Goal: Task Accomplishment & Management: Manage account settings

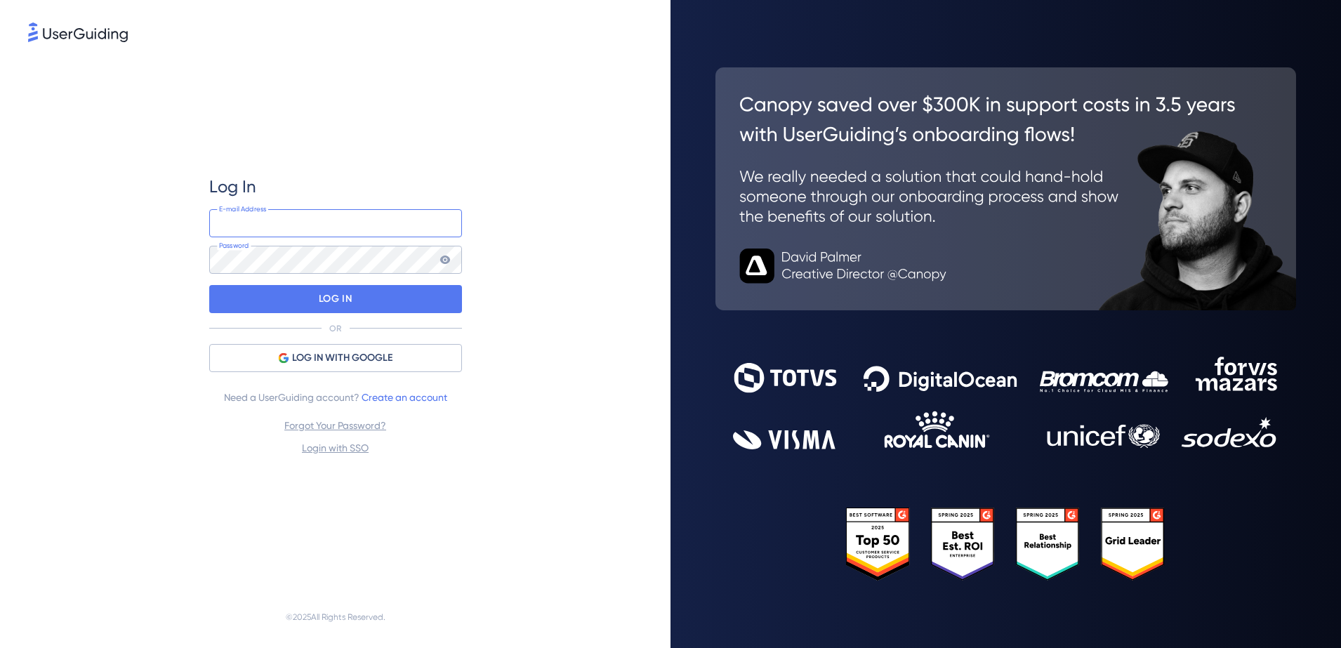
click at [336, 235] on input "email" at bounding box center [335, 223] width 253 height 28
click at [315, 225] on input "[PERSON_NAME][EMAIL_ADDRESS][DOMAIN_NAME]" at bounding box center [335, 223] width 253 height 28
type input "[EMAIL_ADDRESS][DOMAIN_NAME]"
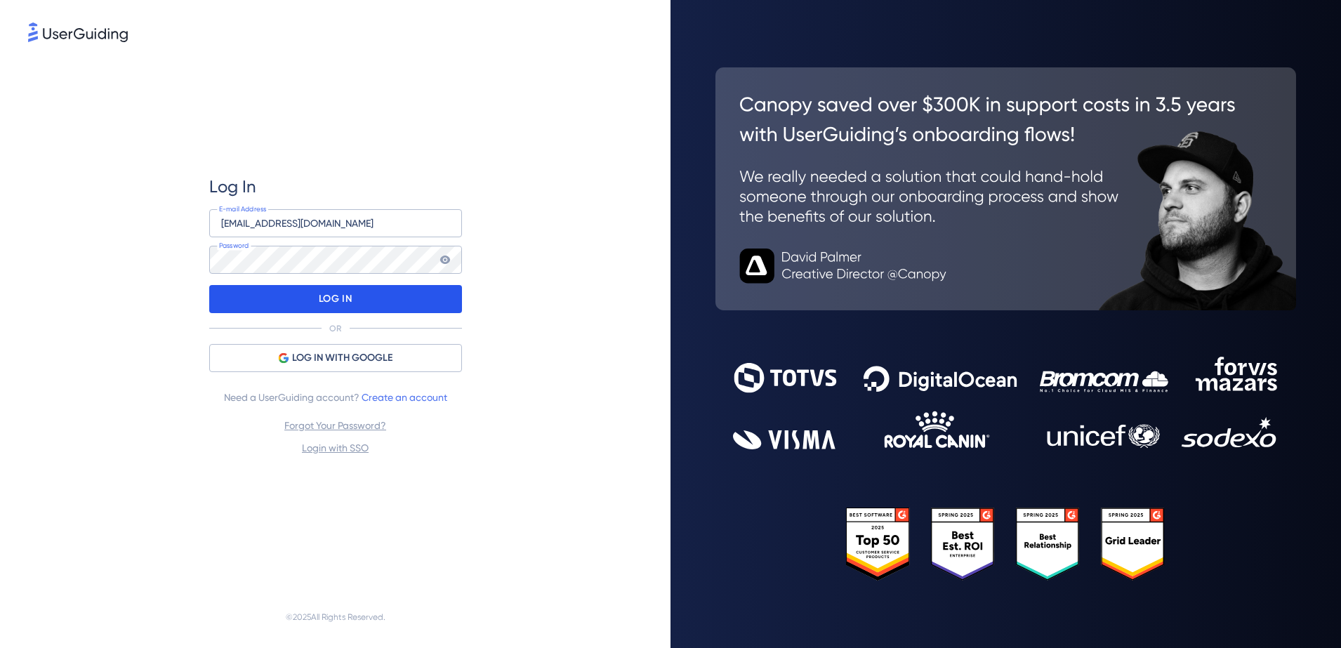
click at [319, 305] on p "LOG IN" at bounding box center [335, 299] width 33 height 22
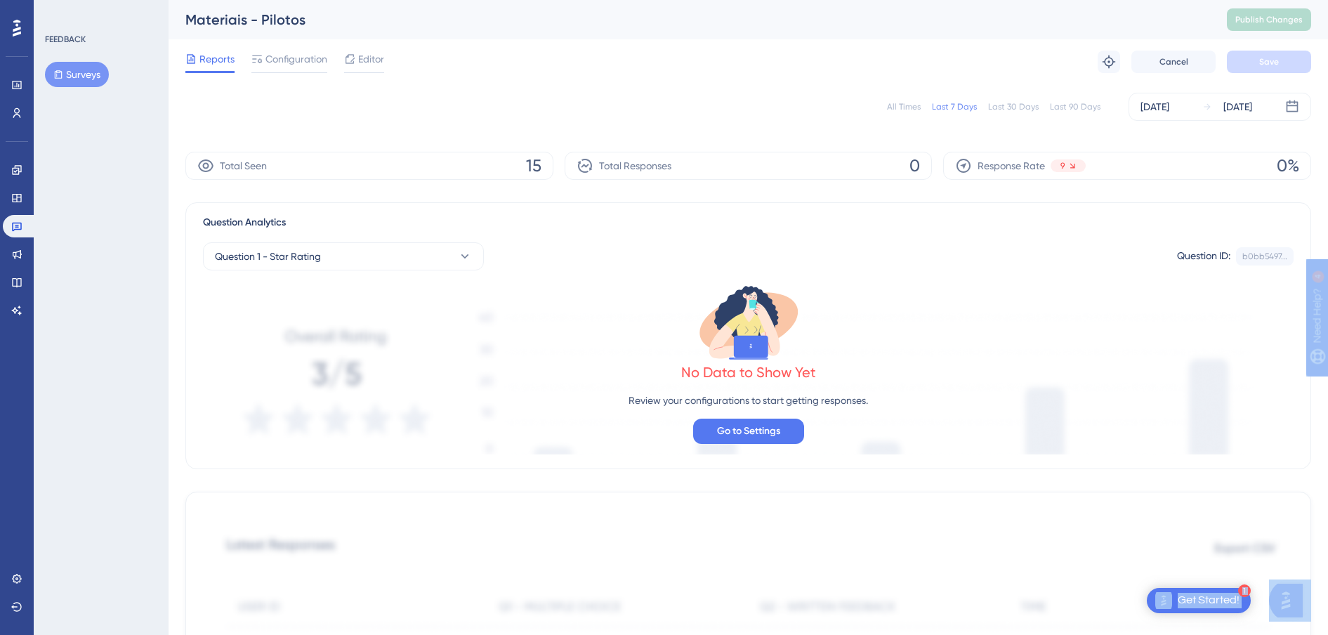
click at [0, 0] on html "1 Get Started! Performance Users Engagement Widgets Feedback Product Updates Kn…" at bounding box center [664, 0] width 1328 height 0
drag, startPoint x: -3, startPoint y: 88, endPoint x: 88, endPoint y: 125, distance: 98.3
click at [124, 131] on div "FEEDBACK Surveys" at bounding box center [101, 317] width 135 height 635
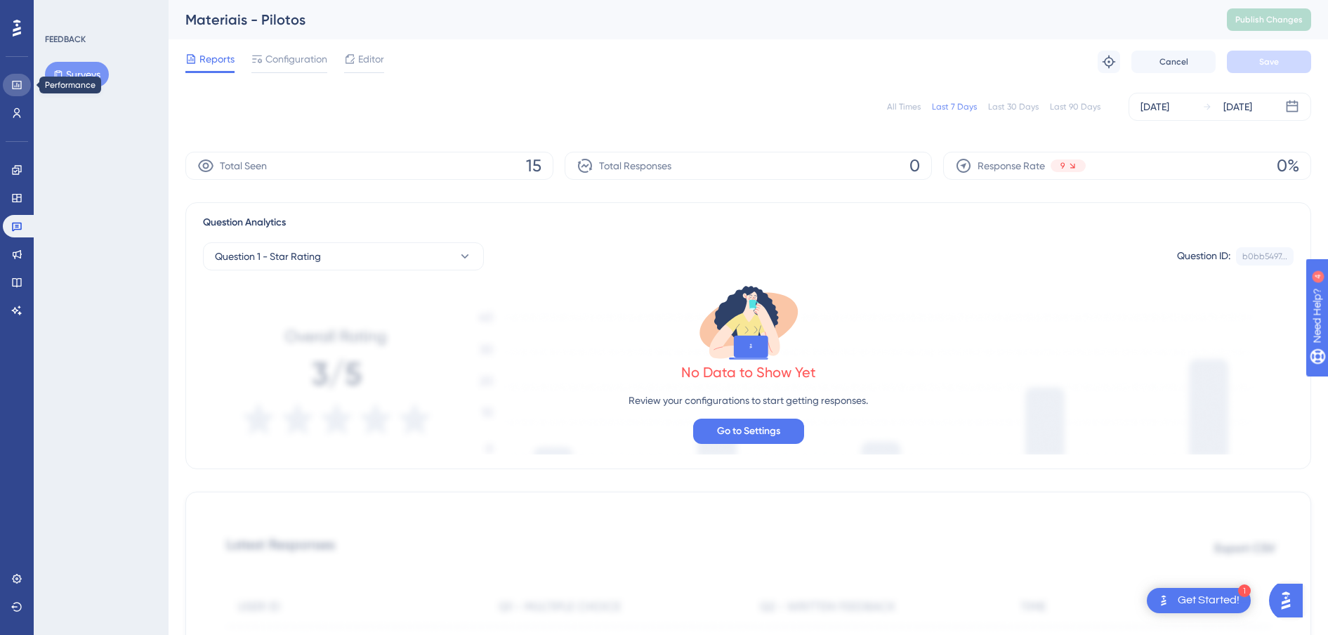
click at [24, 86] on link at bounding box center [17, 85] width 28 height 22
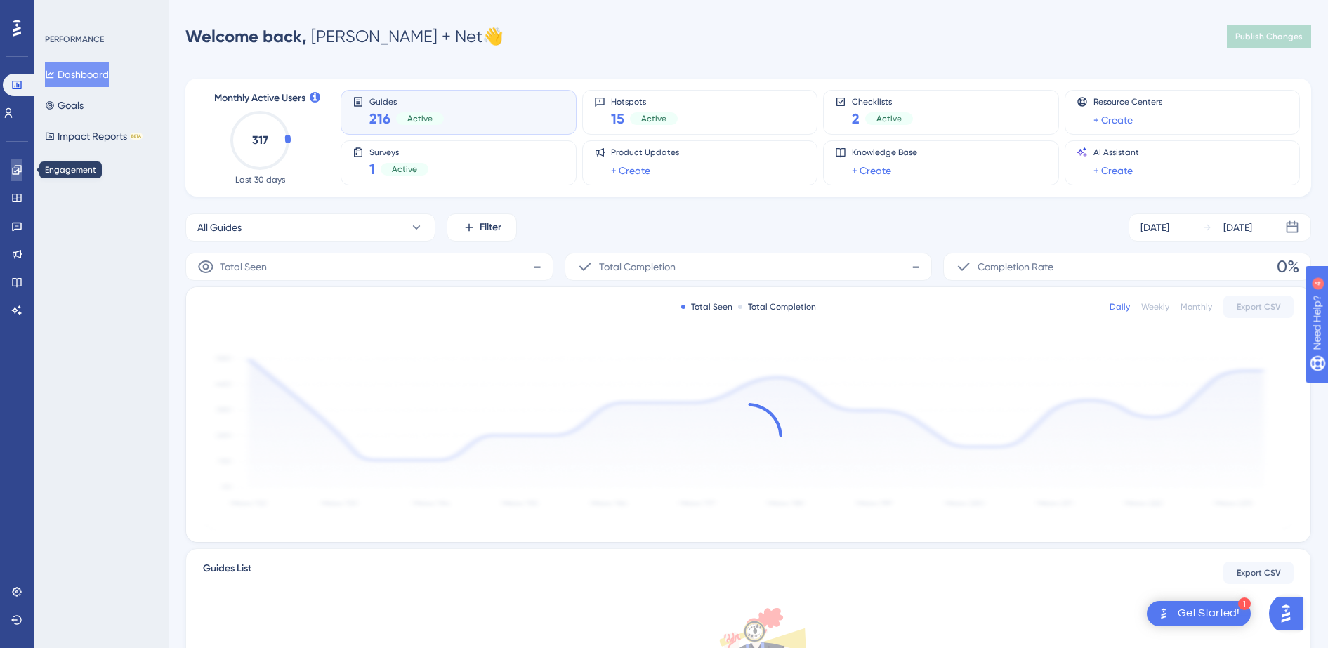
click at [14, 167] on icon at bounding box center [16, 169] width 11 height 11
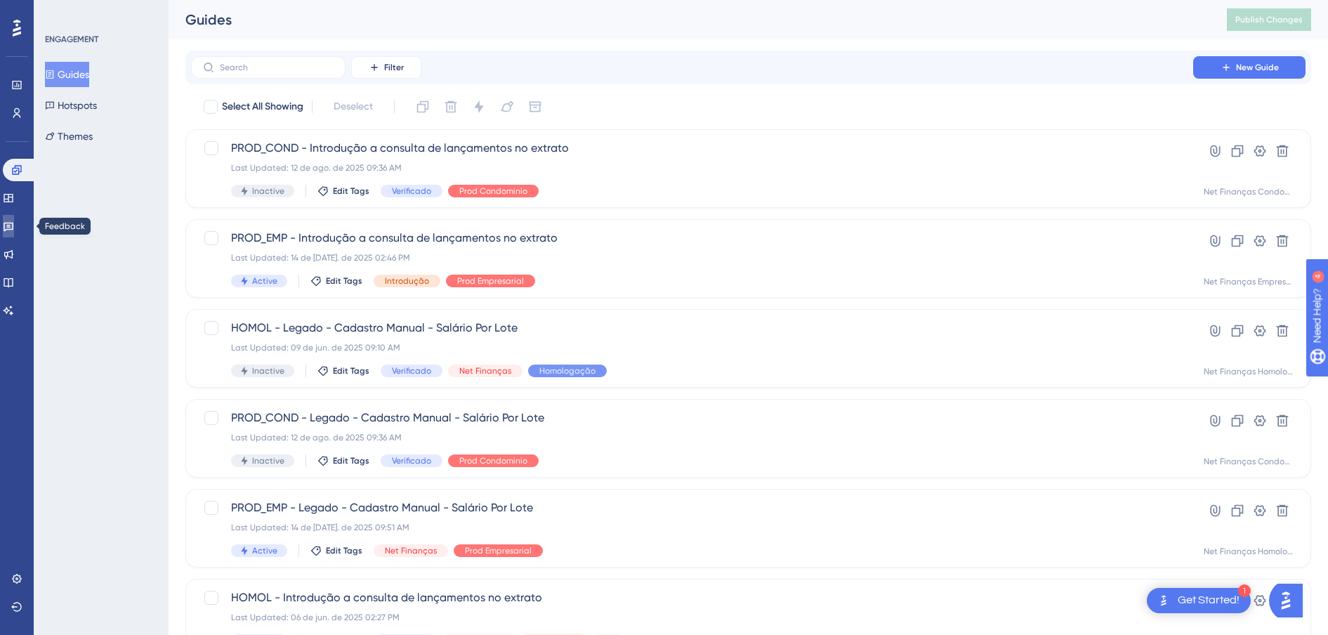
click at [14, 228] on link at bounding box center [8, 226] width 11 height 22
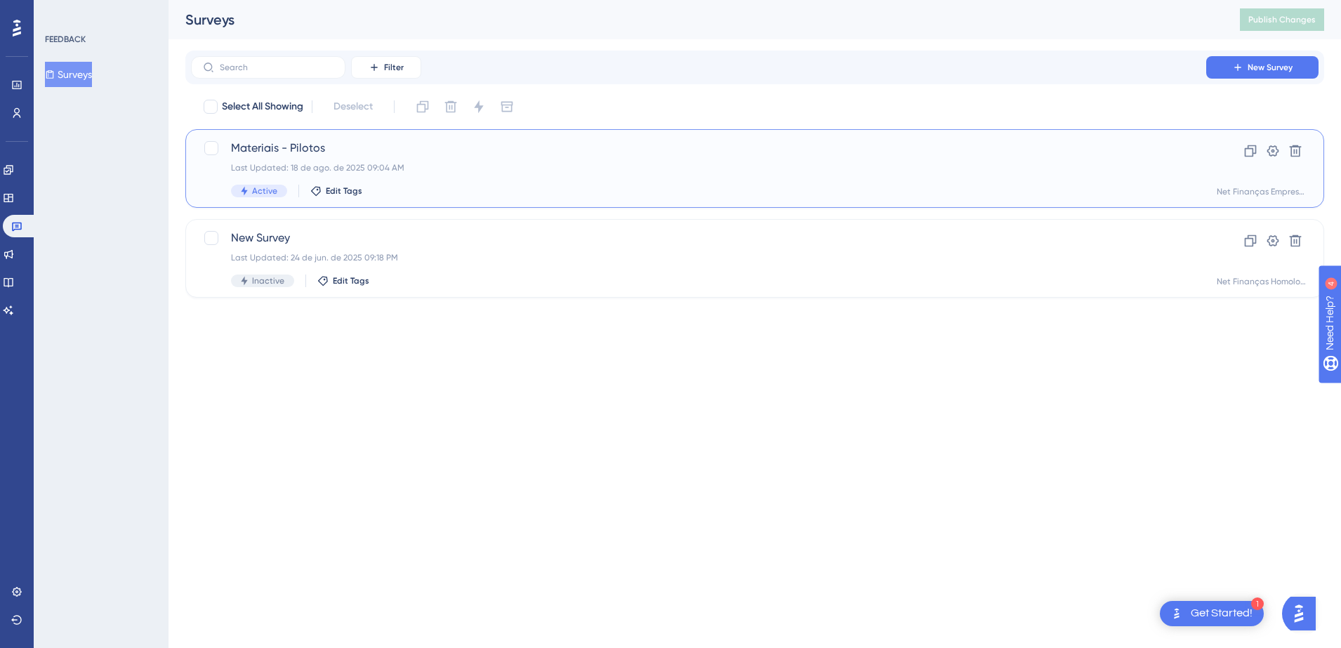
click at [430, 169] on div "Last Updated: 18 de ago. de 2025 09:04 AM" at bounding box center [698, 167] width 935 height 11
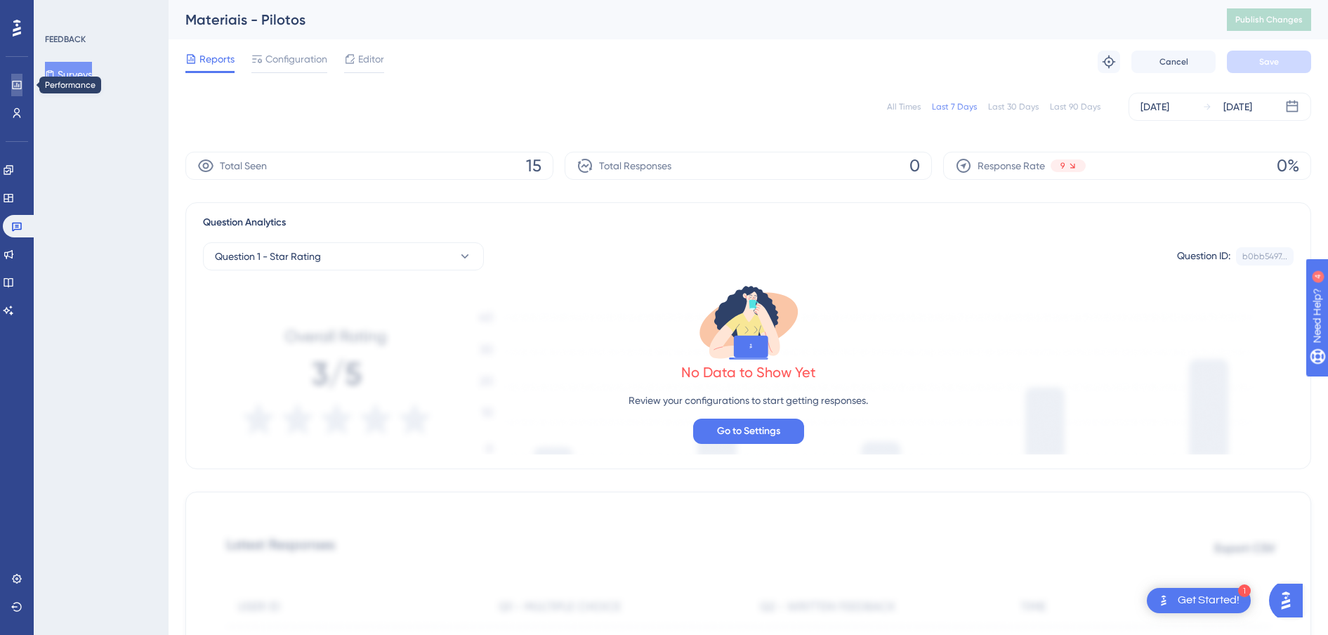
click at [22, 88] on link at bounding box center [16, 85] width 11 height 22
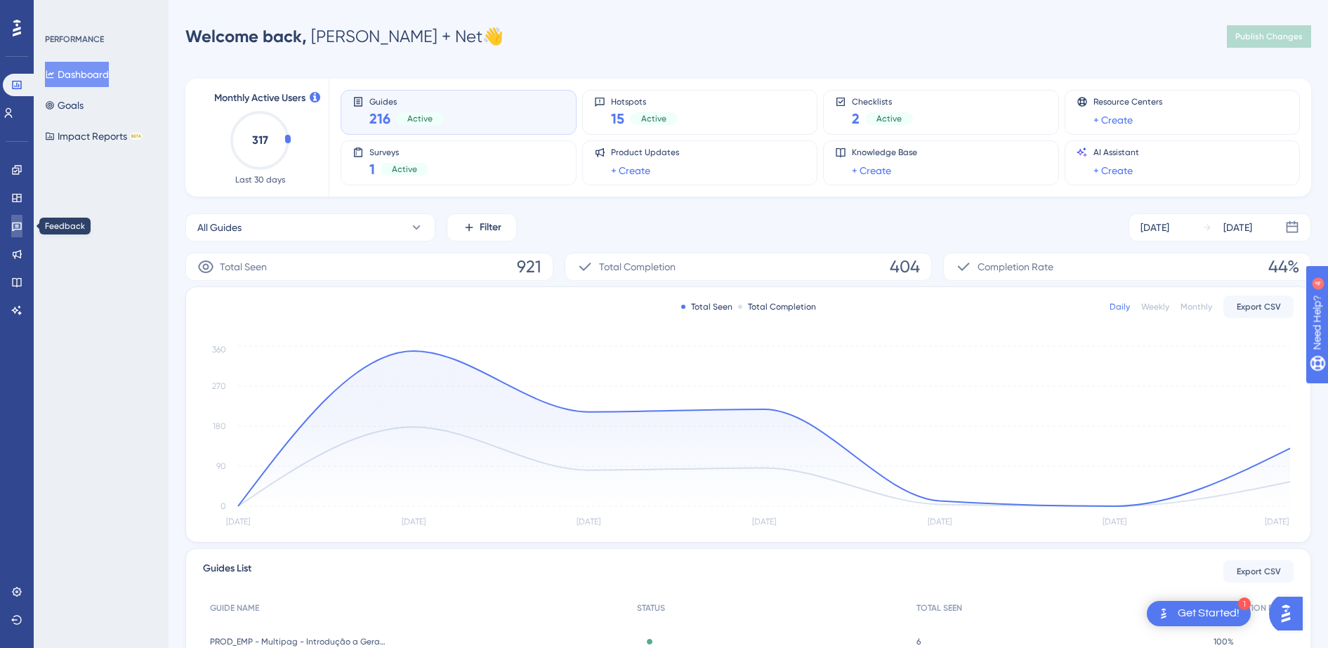
click at [18, 231] on icon at bounding box center [16, 225] width 11 height 11
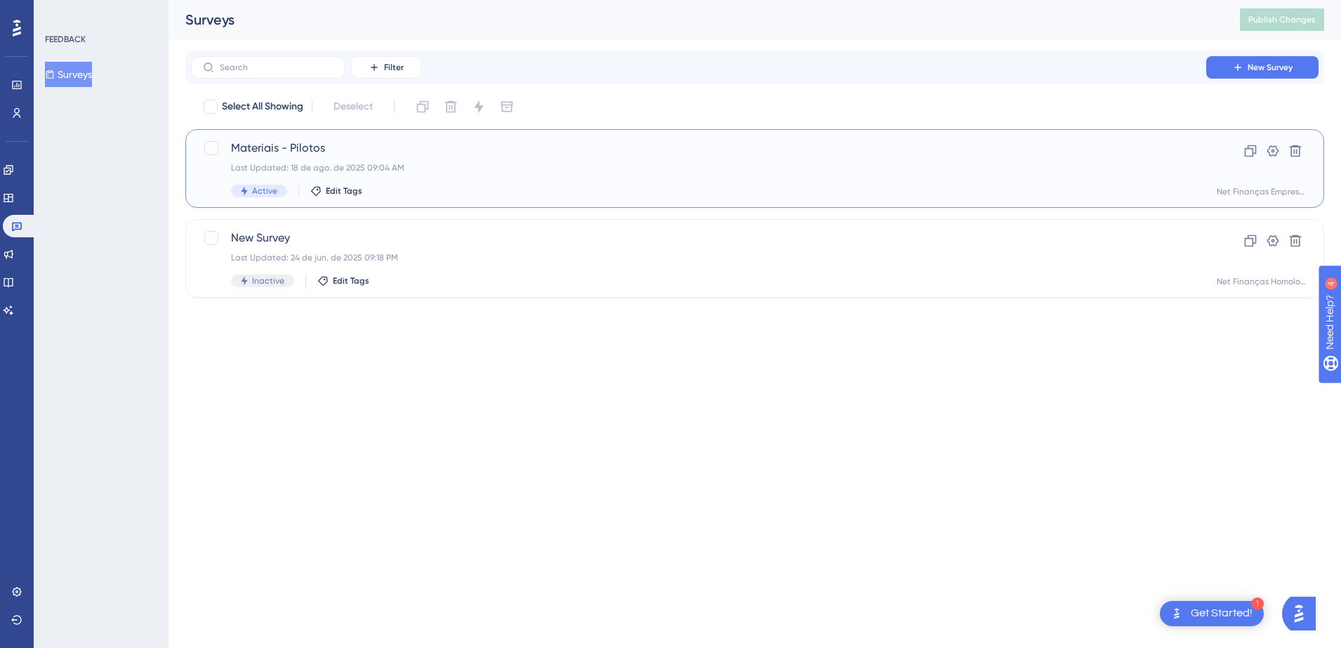
click at [350, 149] on span "Materiais - Pilotos" at bounding box center [698, 148] width 935 height 17
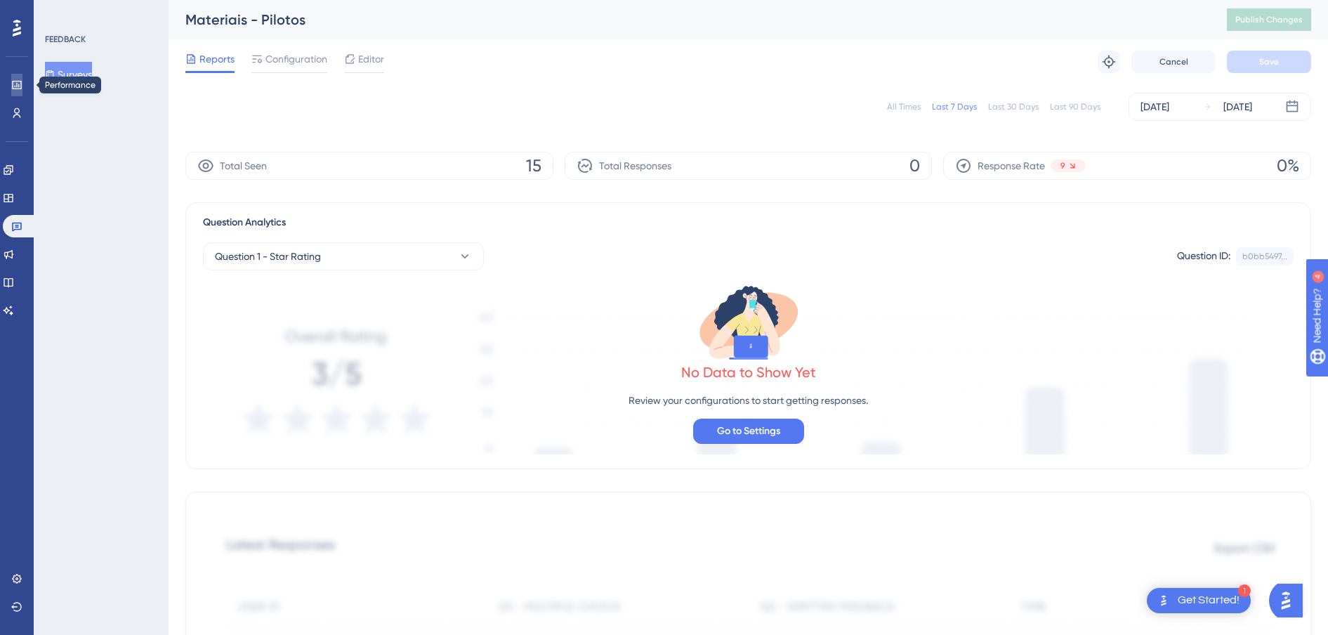
click at [15, 87] on icon at bounding box center [16, 84] width 11 height 11
